Goal: Navigation & Orientation: Find specific page/section

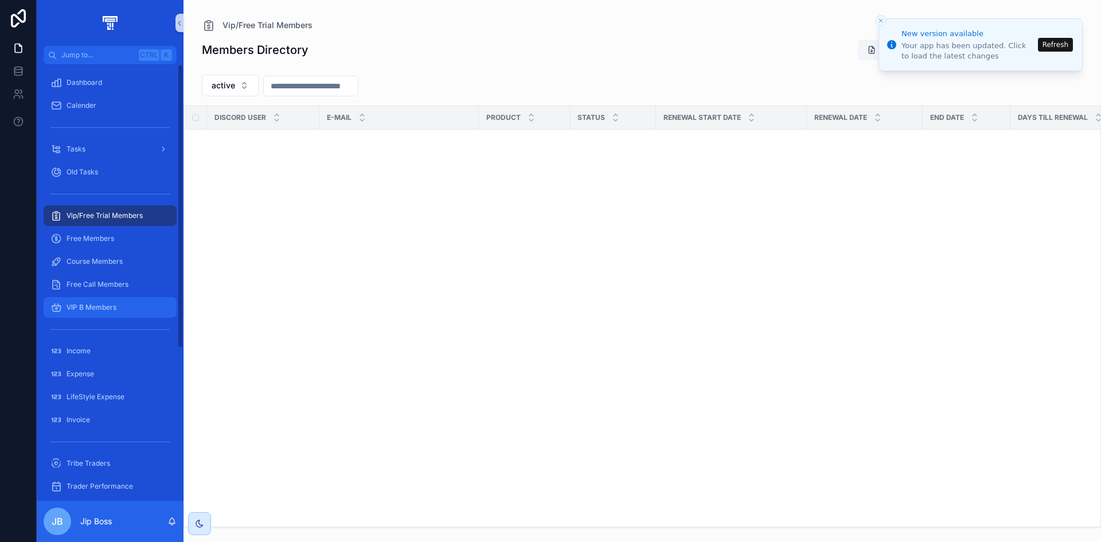
click at [141, 220] on span "Vip/Free Trial Members" at bounding box center [105, 215] width 76 height 9
click at [116, 303] on span "VIP B Members" at bounding box center [92, 307] width 50 height 9
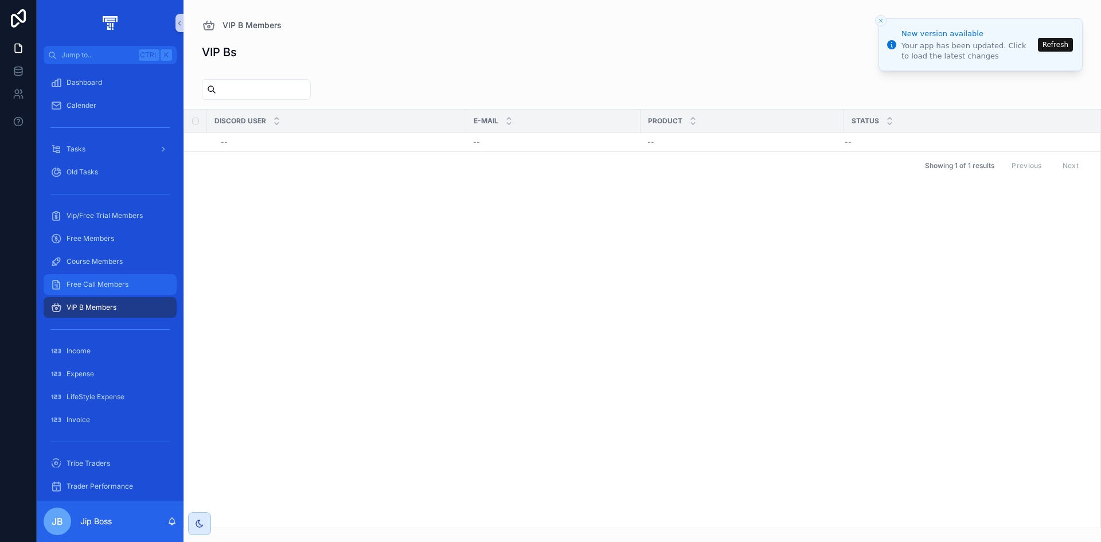
click at [119, 290] on div "Free Call Members" at bounding box center [109, 284] width 119 height 18
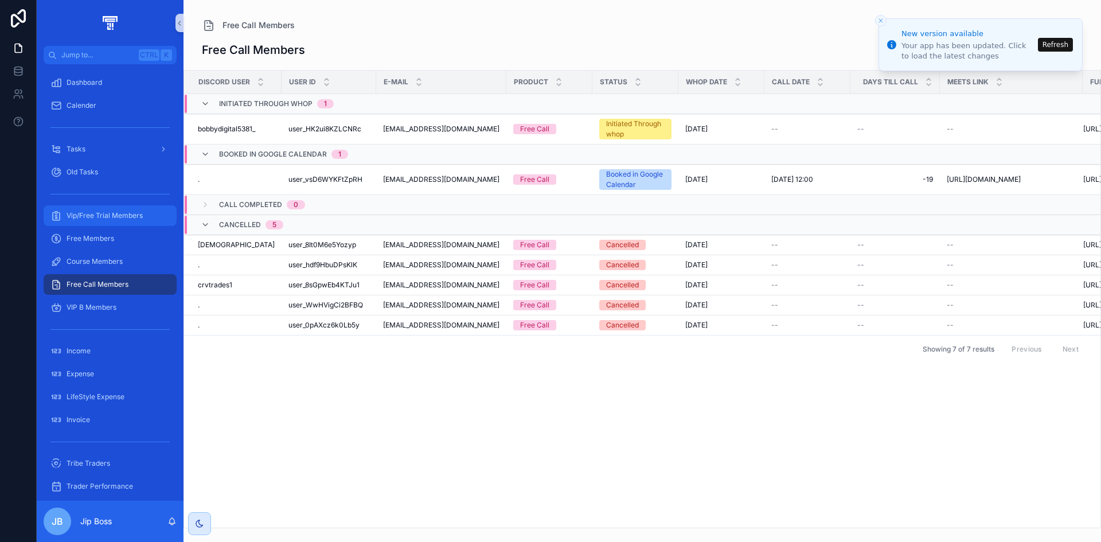
click at [106, 209] on div "Vip/Free Trial Members" at bounding box center [109, 215] width 119 height 18
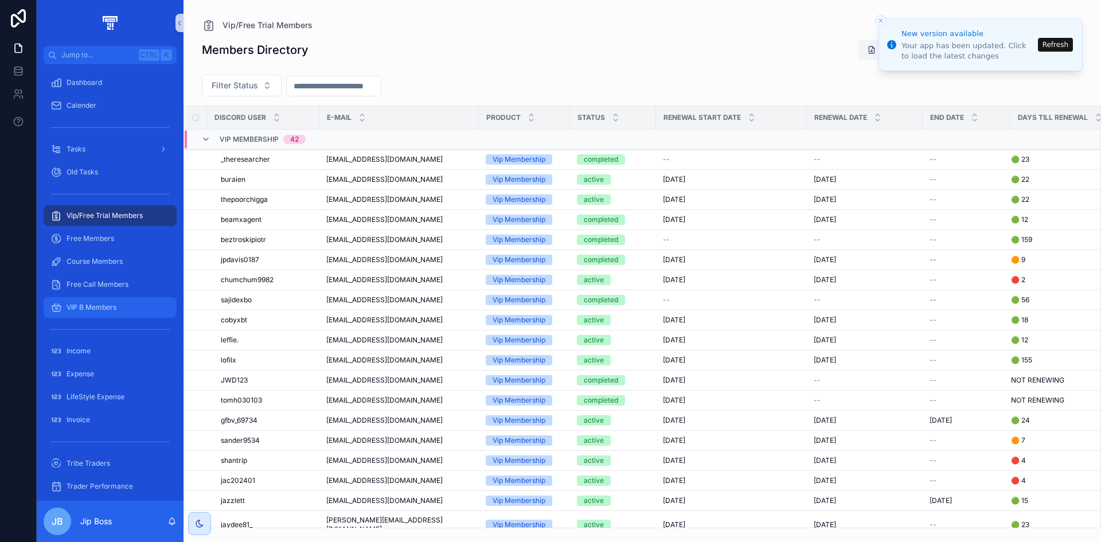
click at [97, 314] on div "VIP B Members" at bounding box center [109, 307] width 119 height 18
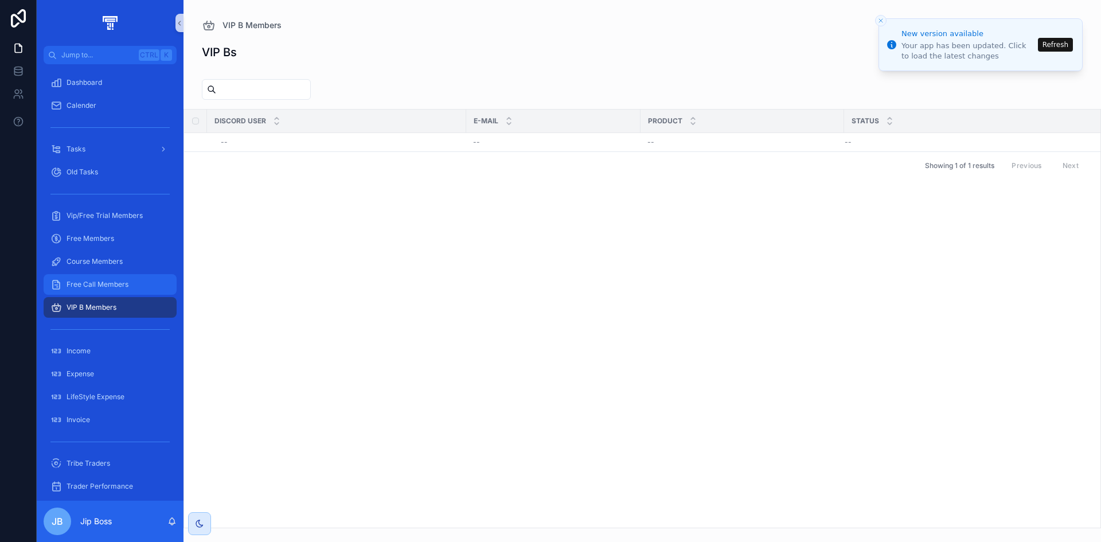
click at [106, 286] on span "Free Call Members" at bounding box center [98, 284] width 62 height 9
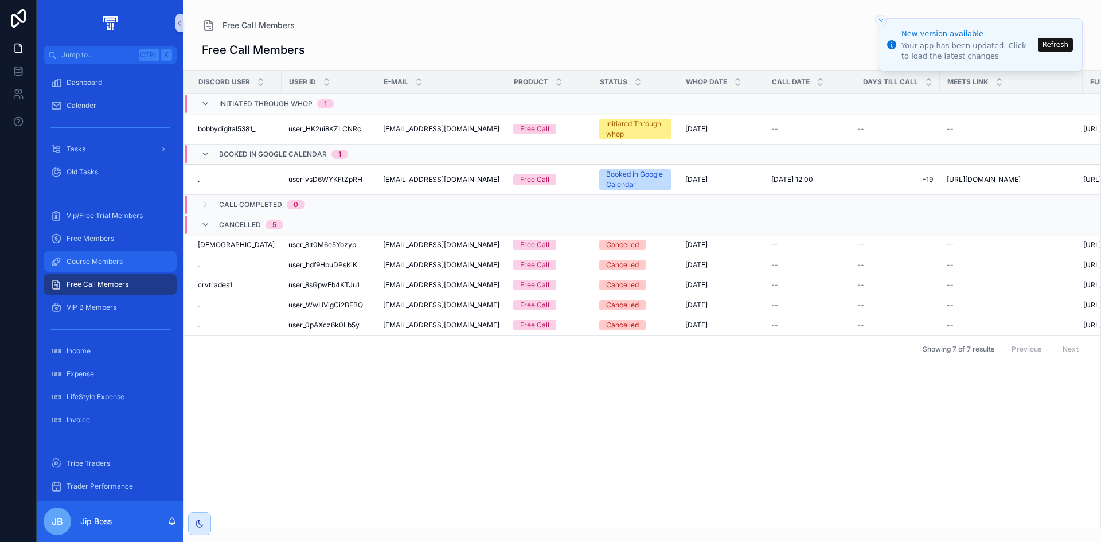
click at [106, 263] on span "Course Members" at bounding box center [95, 261] width 56 height 9
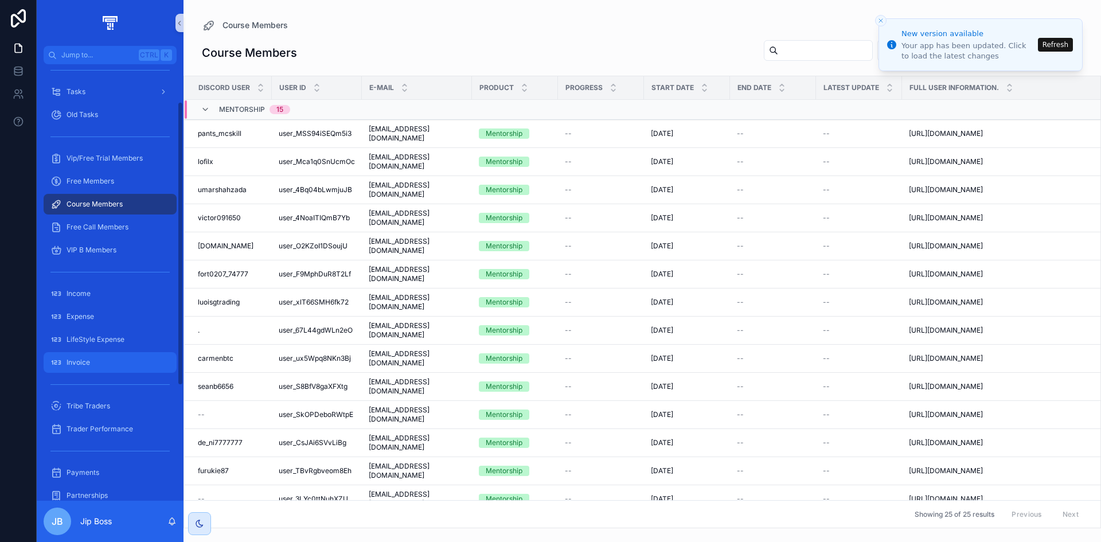
scroll to position [172, 0]
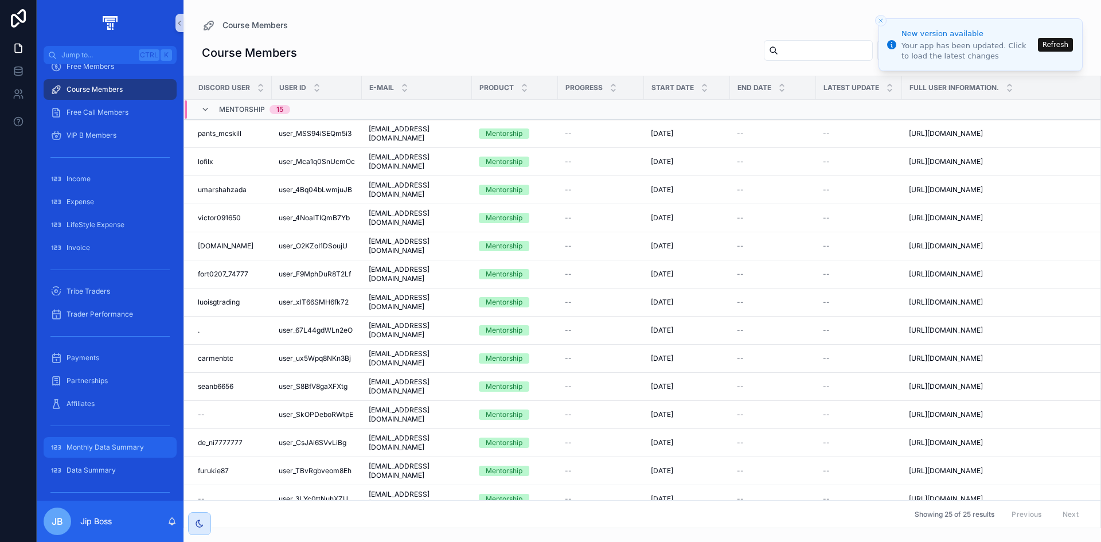
click at [110, 446] on span "Monthly Data Summary" at bounding box center [105, 447] width 77 height 9
